Goal: Information Seeking & Learning: Learn about a topic

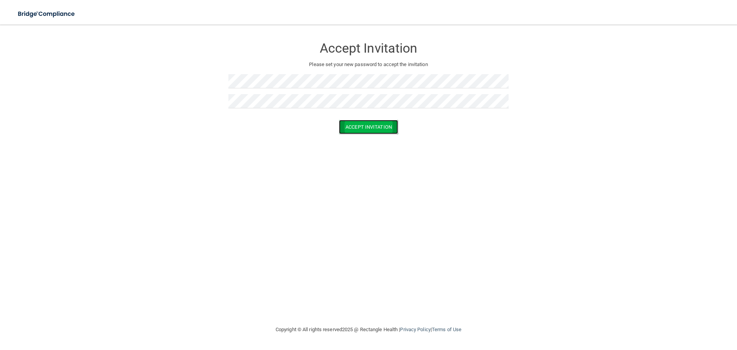
click at [371, 129] on button "Accept Invitation" at bounding box center [368, 127] width 59 height 14
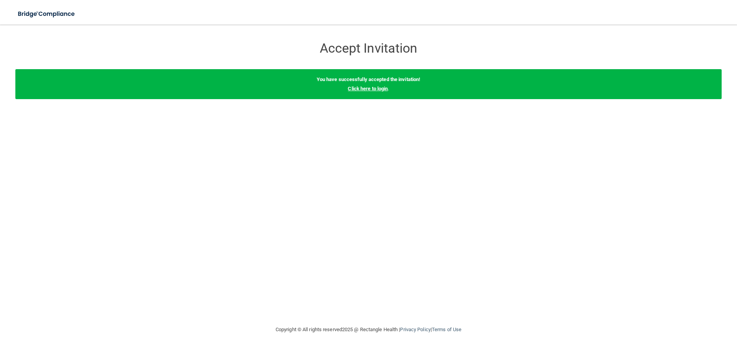
click at [370, 91] on link "Click here to login" at bounding box center [368, 89] width 40 height 6
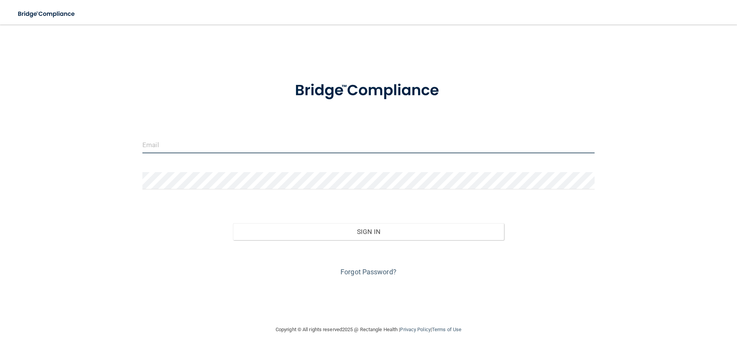
type input "[EMAIL_ADDRESS][DOMAIN_NAME]"
click at [336, 139] on input "[EMAIL_ADDRESS][DOMAIN_NAME]" at bounding box center [368, 144] width 452 height 17
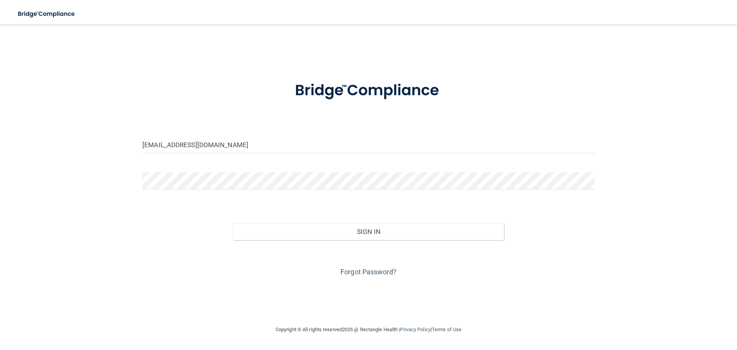
click at [280, 171] on form "[EMAIL_ADDRESS][DOMAIN_NAME] Invalid email/password. You don't have permission …" at bounding box center [368, 174] width 452 height 207
click at [132, 185] on div "[EMAIL_ADDRESS][DOMAIN_NAME] Invalid email/password. You don't have permission …" at bounding box center [368, 174] width 706 height 285
click at [233, 223] on button "Sign In" at bounding box center [368, 231] width 271 height 17
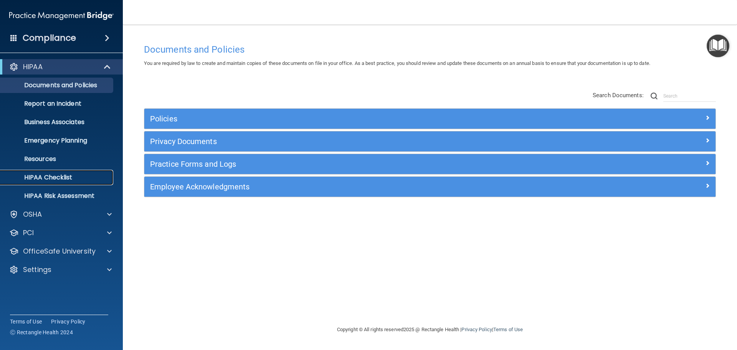
click at [40, 175] on p "HIPAA Checklist" at bounding box center [57, 178] width 105 height 8
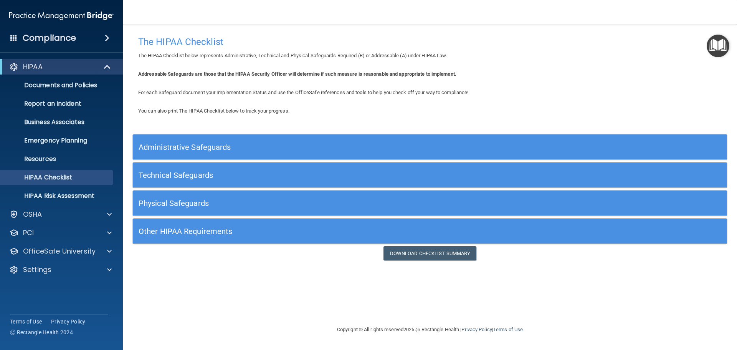
click at [160, 147] on h5 "Administrative Safeguards" at bounding box center [356, 147] width 434 height 8
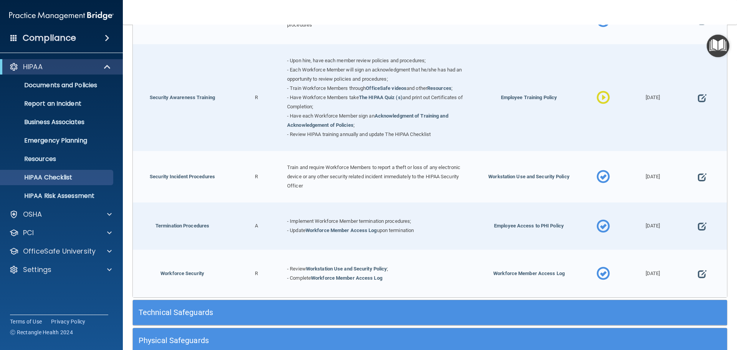
scroll to position [755, 0]
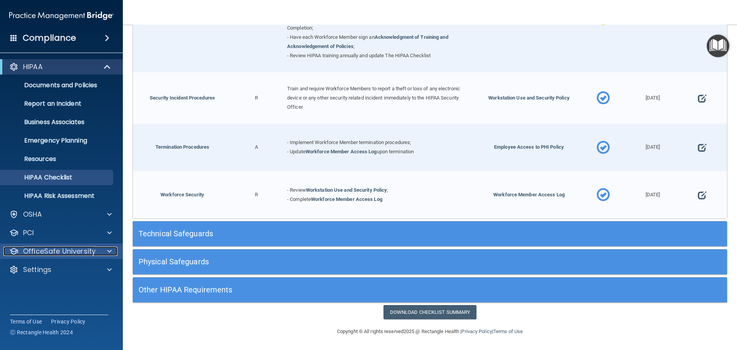
click at [109, 249] on span at bounding box center [109, 250] width 5 height 9
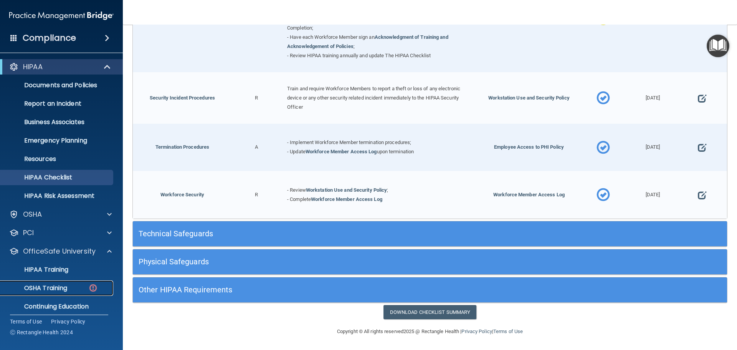
click at [61, 285] on p "OSHA Training" at bounding box center [36, 288] width 62 height 8
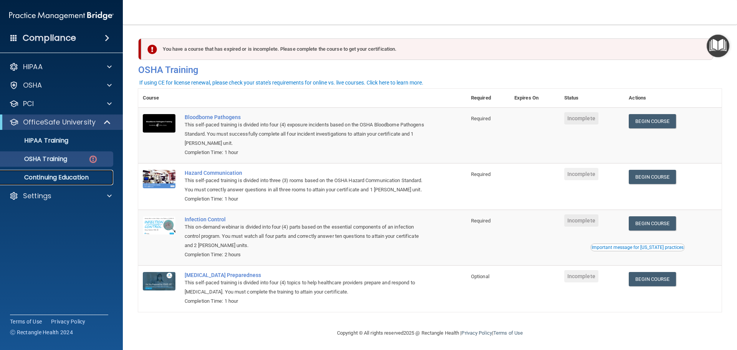
click at [77, 177] on p "Continuing Education" at bounding box center [57, 178] width 105 height 8
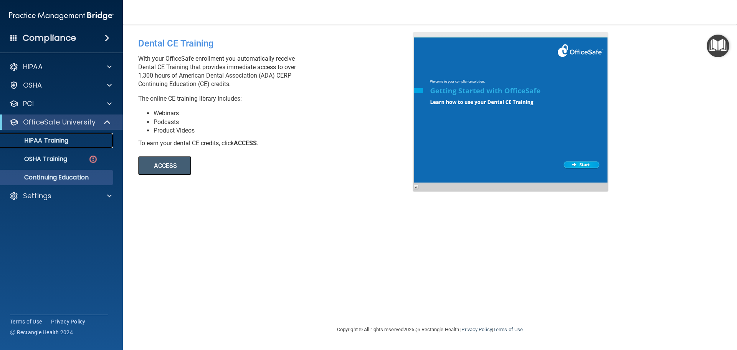
click at [63, 141] on p "HIPAA Training" at bounding box center [36, 141] width 63 height 8
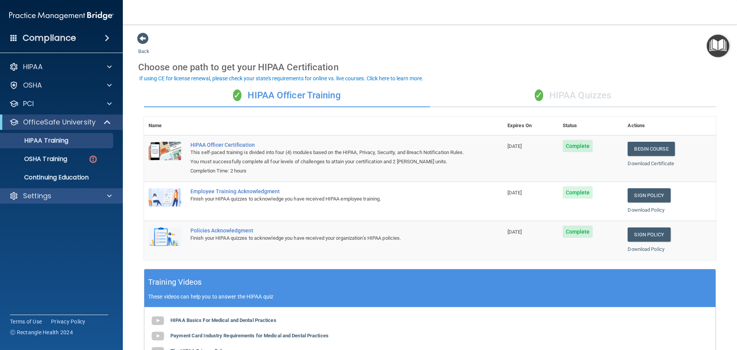
click at [77, 190] on div "Settings" at bounding box center [61, 195] width 123 height 15
click at [106, 192] on div at bounding box center [108, 195] width 19 height 9
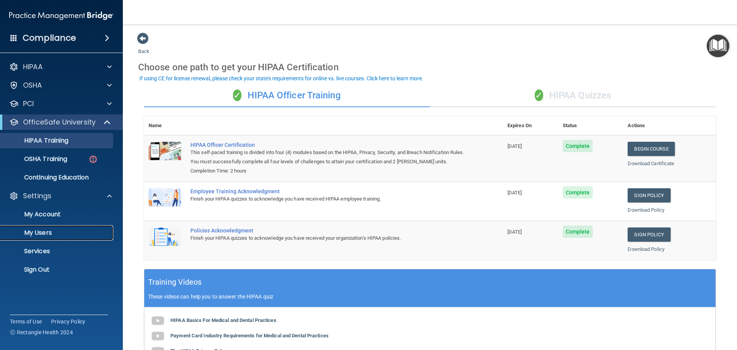
click at [44, 232] on p "My Users" at bounding box center [57, 233] width 105 height 8
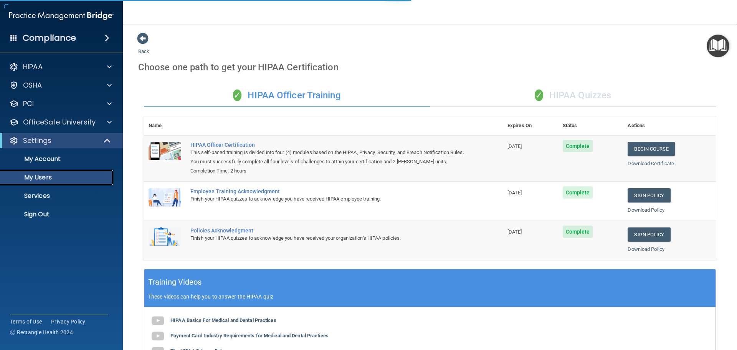
select select "20"
